Goal: Information Seeking & Learning: Compare options

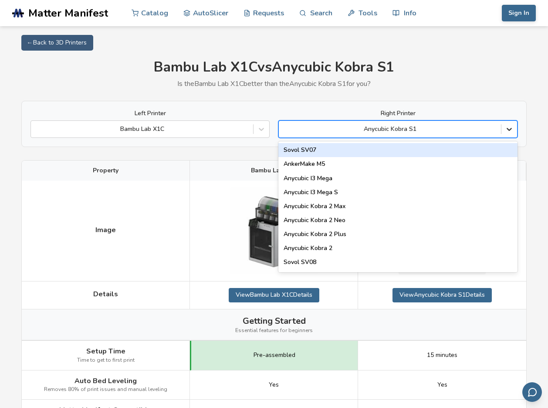
click at [510, 133] on icon at bounding box center [509, 129] width 9 height 9
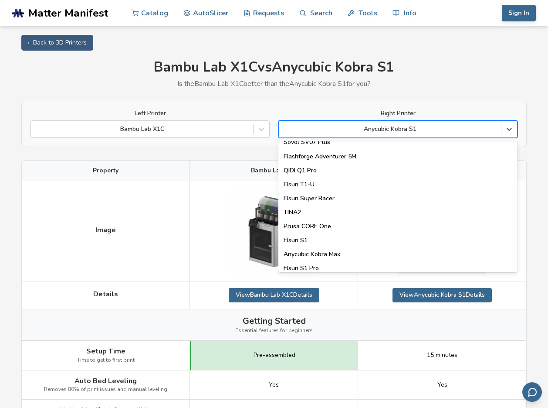
scroll to position [1118, 0]
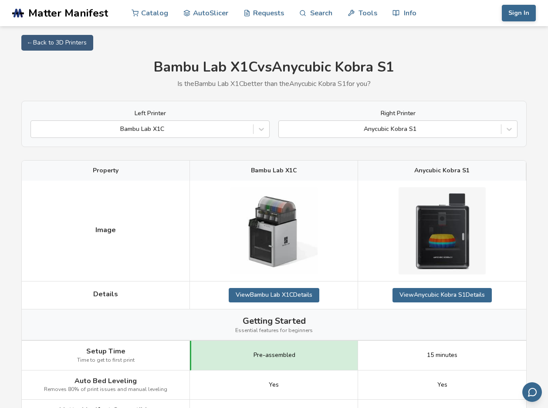
click at [473, 70] on h1 "Bambu Lab X1C vs Anycubic Kobra S1" at bounding box center [274, 67] width 506 height 16
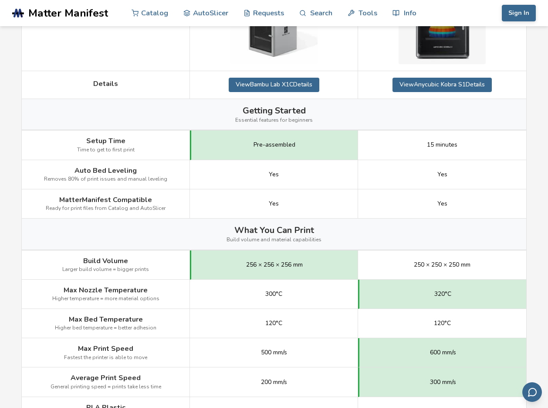
scroll to position [218, 0]
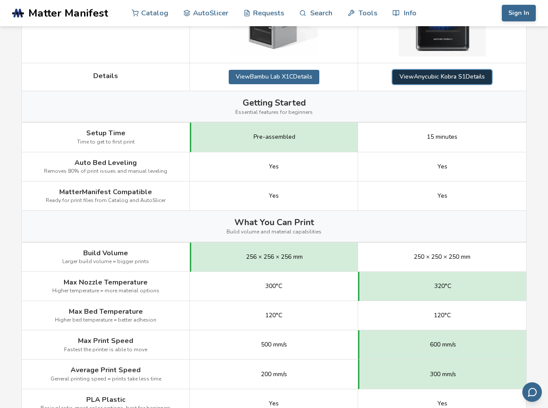
click at [455, 80] on link "View Anycubic Kobra S1 Details" at bounding box center [442, 77] width 99 height 14
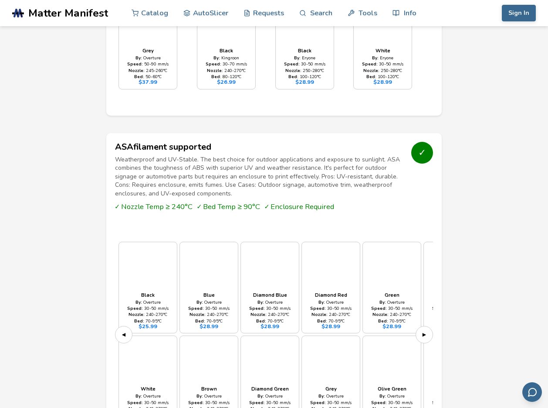
scroll to position [2281, 0]
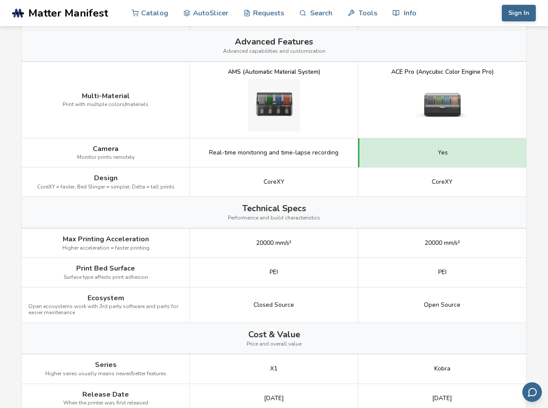
scroll to position [915, 0]
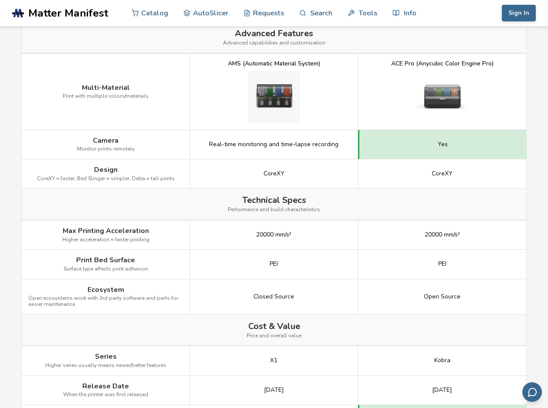
click at [327, 155] on div "Real-time monitoring and time-lapse recording" at bounding box center [274, 144] width 168 height 29
click at [431, 178] on div "CoreXY" at bounding box center [442, 173] width 168 height 29
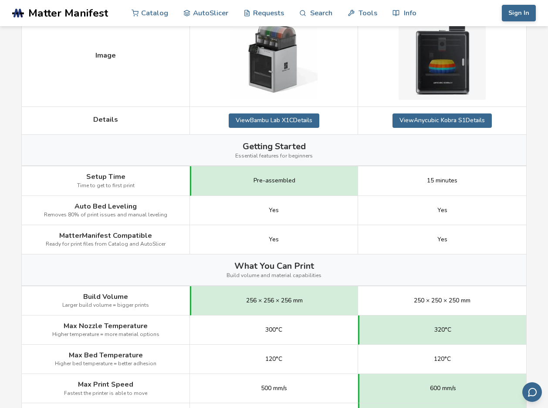
scroll to position [0, 0]
